Goal: Transaction & Acquisition: Purchase product/service

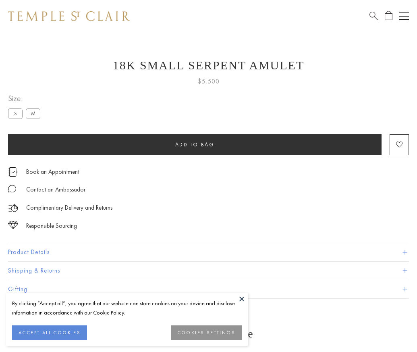
click at [194, 144] on span "Add to bag" at bounding box center [194, 144] width 39 height 7
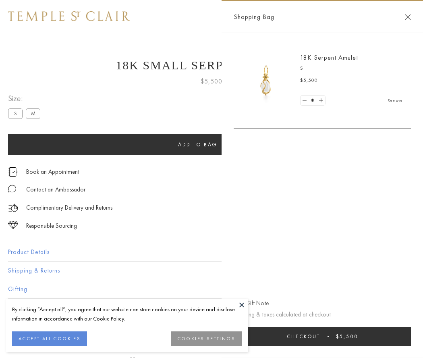
click at [323, 336] on button "Checkout $5,500" at bounding box center [322, 336] width 177 height 19
